Goal: Task Accomplishment & Management: Complete application form

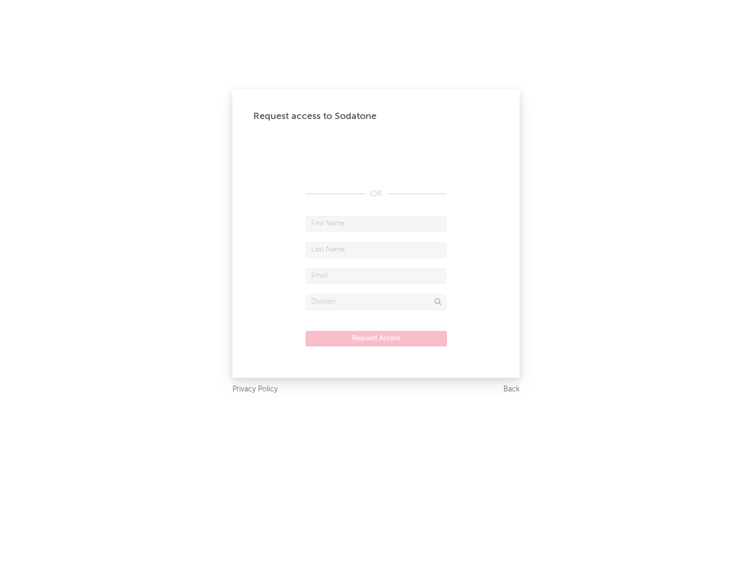
click at [376, 223] on input "text" at bounding box center [375, 224] width 141 height 16
type input "[PERSON_NAME]"
click at [376, 250] on input "text" at bounding box center [375, 250] width 141 height 16
type input "[PERSON_NAME]"
click at [376, 276] on input "text" at bounding box center [375, 276] width 141 height 16
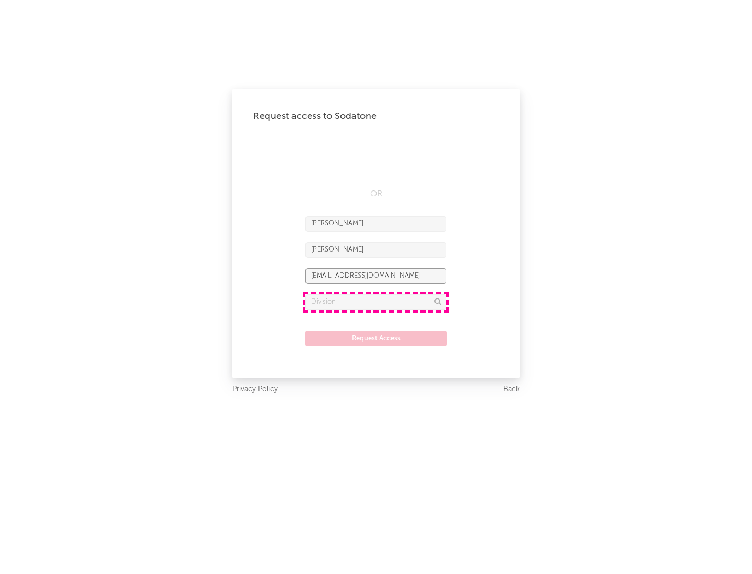
type input "[EMAIL_ADDRESS][DOMAIN_NAME]"
click at [376, 302] on input "text" at bounding box center [375, 302] width 141 height 16
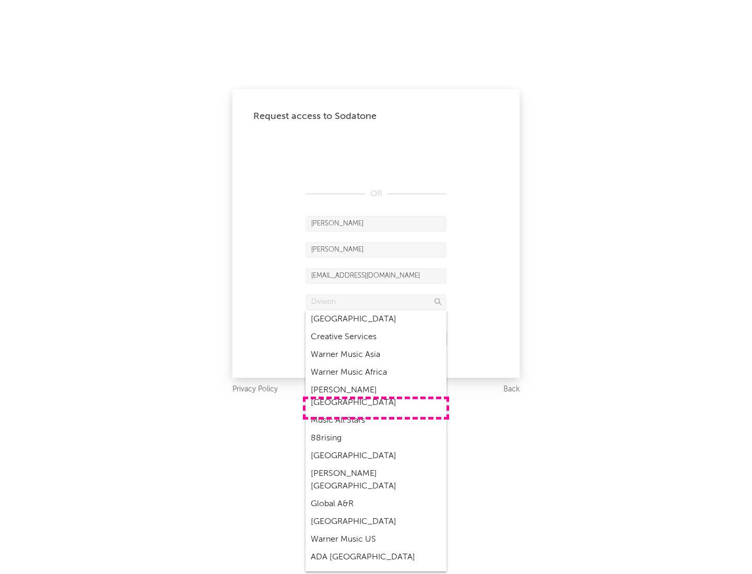
click at [376, 412] on div "Music All Stars" at bounding box center [375, 421] width 141 height 18
type input "Music All Stars"
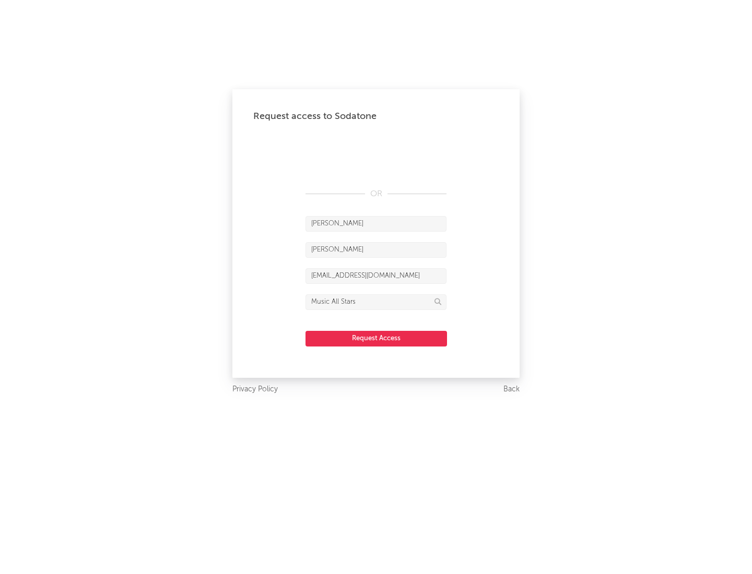
click at [376, 338] on button "Request Access" at bounding box center [375, 339] width 141 height 16
